Goal: Transaction & Acquisition: Purchase product/service

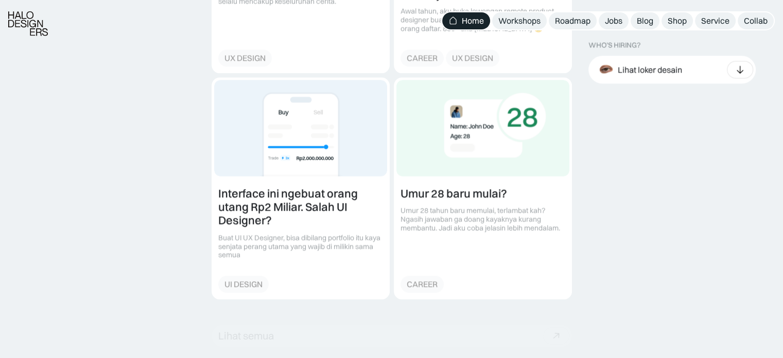
scroll to position [1390, 0]
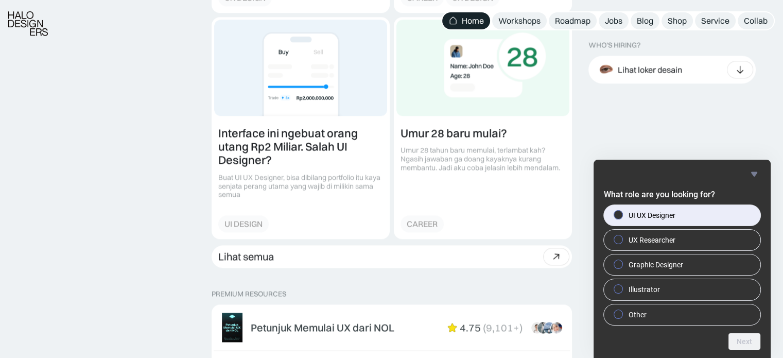
click at [618, 224] on label "UI UX Designer" at bounding box center [682, 215] width 157 height 21
click at [618, 218] on input "UI UX Designer" at bounding box center [618, 214] width 7 height 7
radio input "true"
click at [745, 339] on button "Next" at bounding box center [745, 341] width 32 height 16
click at [617, 210] on div at bounding box center [618, 215] width 12 height 10
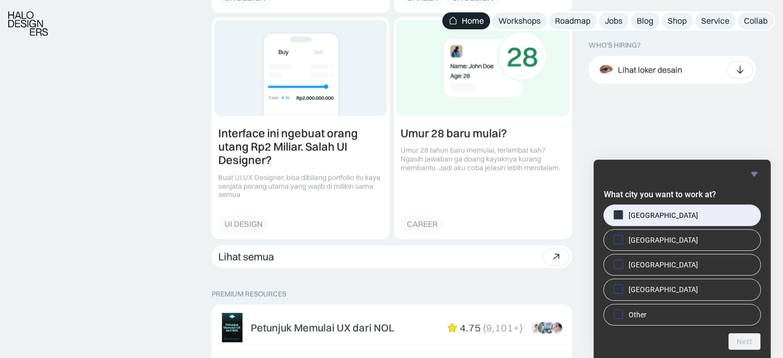
click at [617, 211] on input "Jakarta" at bounding box center [618, 214] width 7 height 7
checkbox input "true"
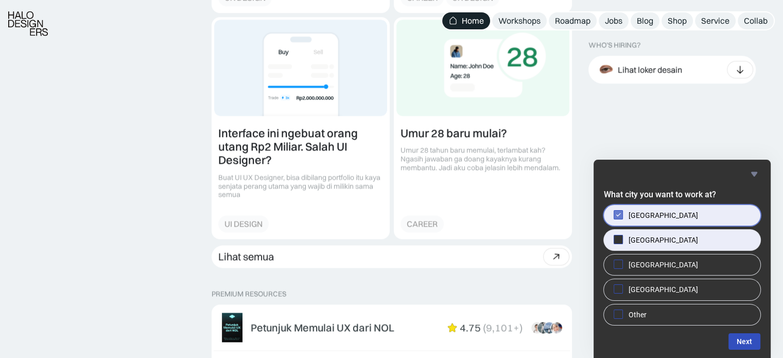
click at [618, 243] on span at bounding box center [618, 239] width 9 height 9
click at [618, 243] on input "Singapore" at bounding box center [618, 239] width 7 height 7
checkbox input "true"
click at [742, 341] on button "Next" at bounding box center [745, 341] width 32 height 16
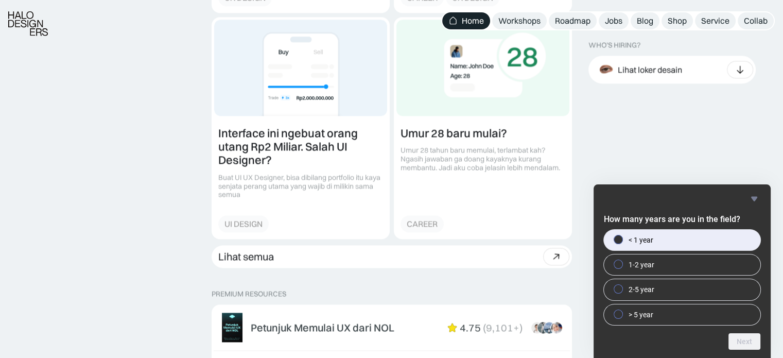
click at [612, 241] on div at bounding box center [618, 239] width 12 height 10
click at [615, 241] on input "< 1 year" at bounding box center [618, 239] width 7 height 7
radio input "true"
click at [735, 340] on button "Next" at bounding box center [745, 341] width 32 height 16
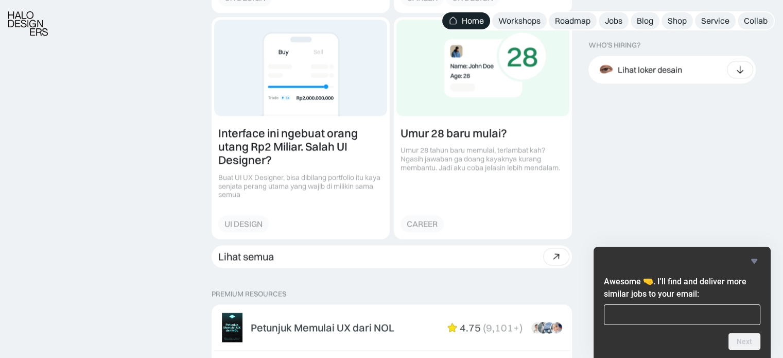
click at [651, 318] on input "email" at bounding box center [682, 314] width 157 height 21
type input "waisrahman97@gmail.com"
click at [752, 347] on button "Next" at bounding box center [745, 341] width 32 height 16
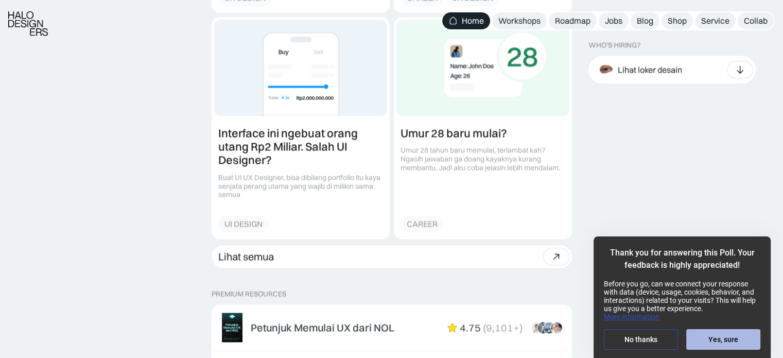
click at [709, 337] on button "Yes, sure" at bounding box center [723, 339] width 74 height 21
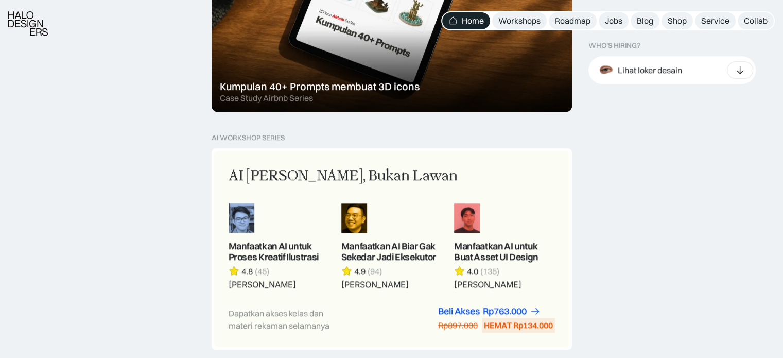
scroll to position [927, 0]
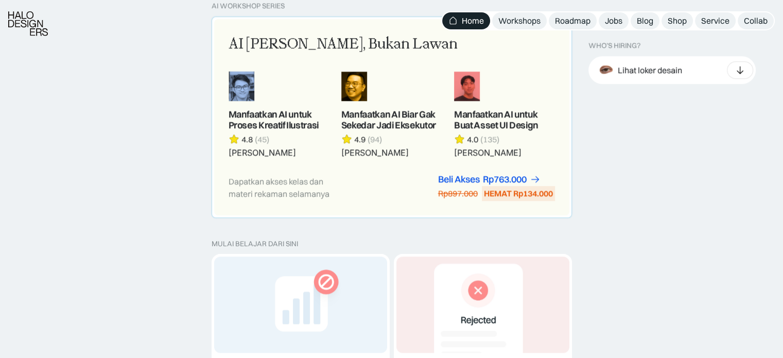
click at [435, 162] on div "AI Adalah Teman, Bukan Lawan Manfaatkan AI untuk Proses Kreatif Ilustrasi 4.8 (…" at bounding box center [392, 116] width 326 height 167
click at [366, 199] on div "Dapatkan akses kelas dan materi rekaman selamanya Beli Akses Rp299.000 Rp447.00…" at bounding box center [392, 187] width 326 height 27
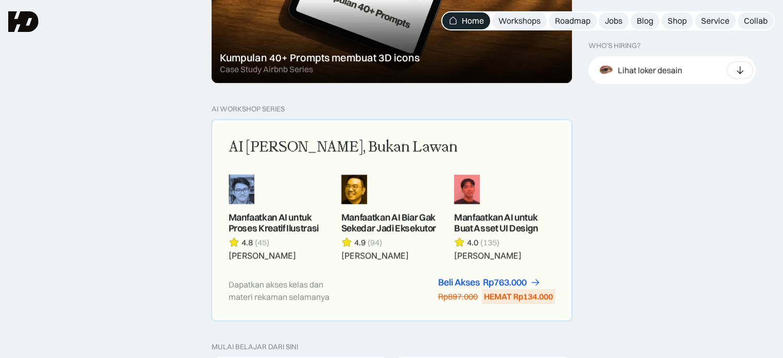
scroll to position [824, 0]
click at [519, 280] on div "Rp763.000" at bounding box center [505, 282] width 44 height 11
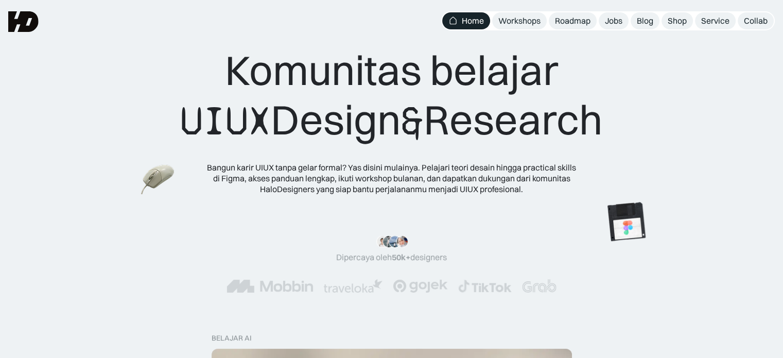
scroll to position [0, 0]
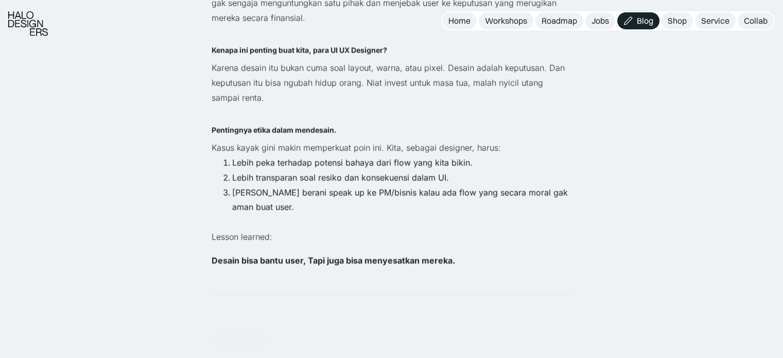
scroll to position [2111, 0]
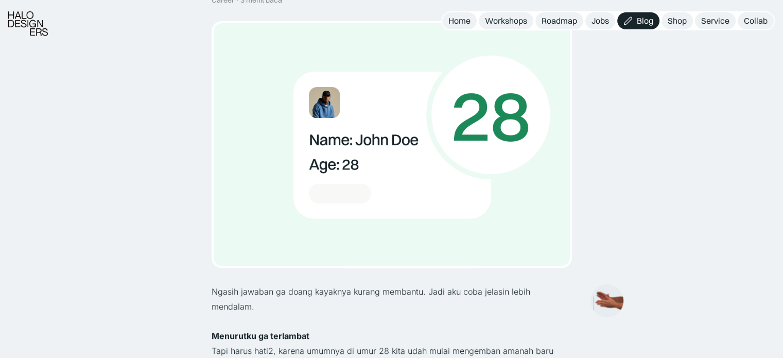
scroll to position [360, 0]
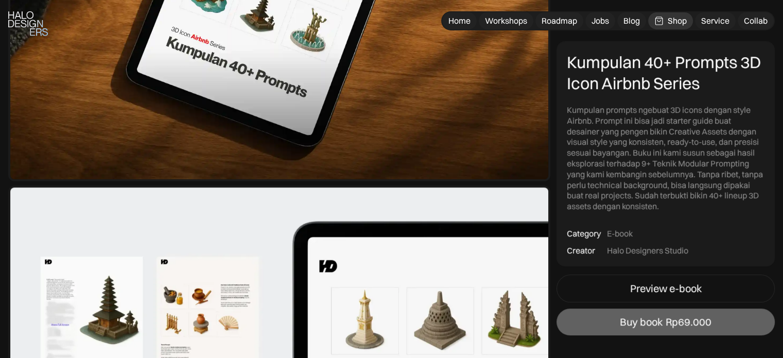
scroll to position [309, 0]
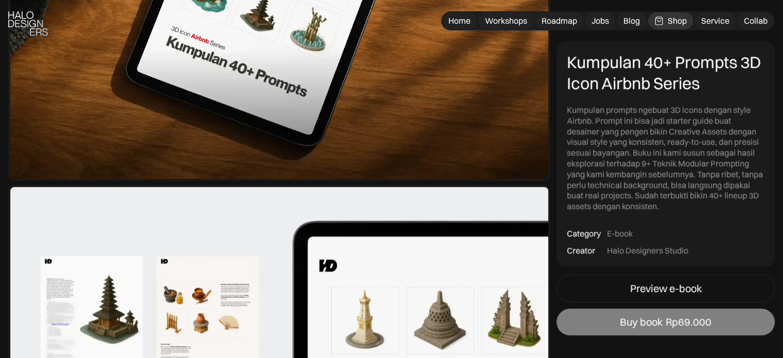
click at [651, 317] on div "Buy book" at bounding box center [641, 322] width 43 height 12
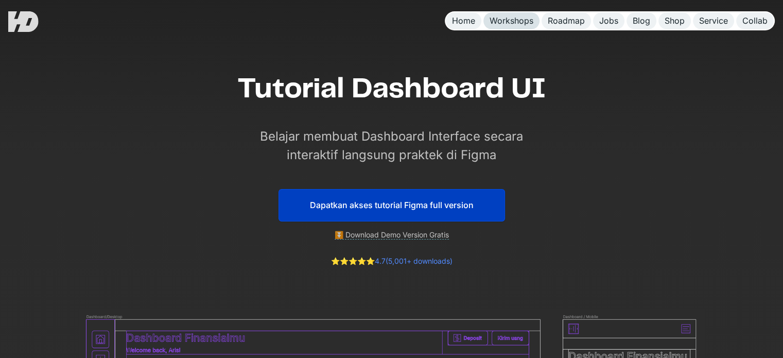
click at [507, 28] on link "Workshops" at bounding box center [511, 20] width 56 height 17
